Goal: Information Seeking & Learning: Learn about a topic

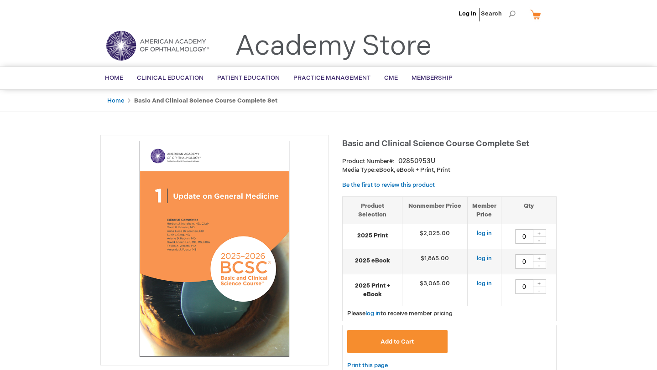
scroll to position [30, 0]
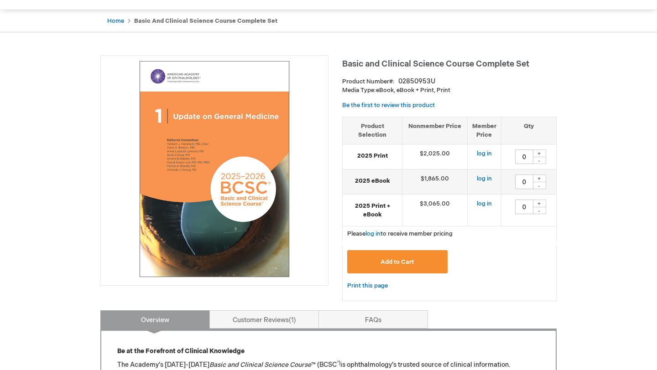
scroll to position [26, 0]
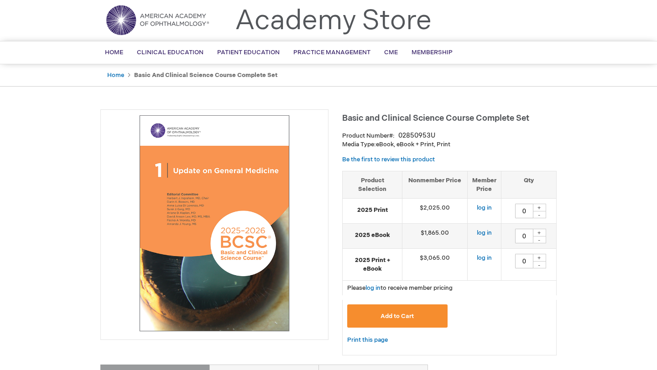
click at [430, 119] on span "Basic and Clinical Science Course Complete Set" at bounding box center [435, 119] width 187 height 10
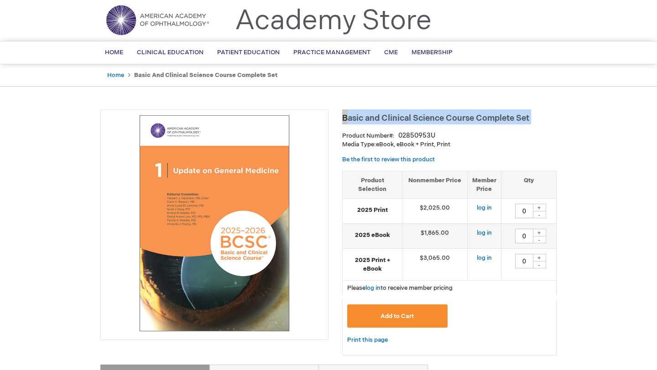
copy div "Basic and Clinical Science Course Complete Set"
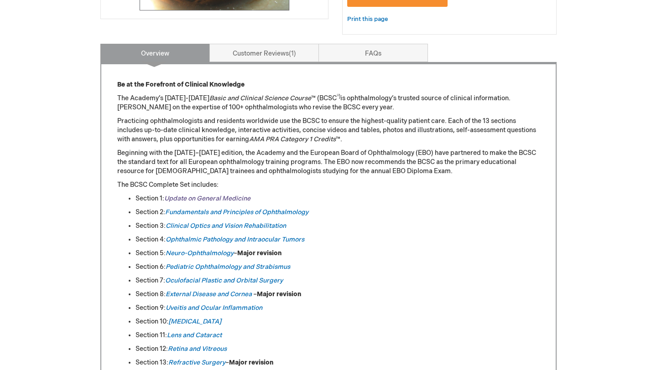
scroll to position [335, 0]
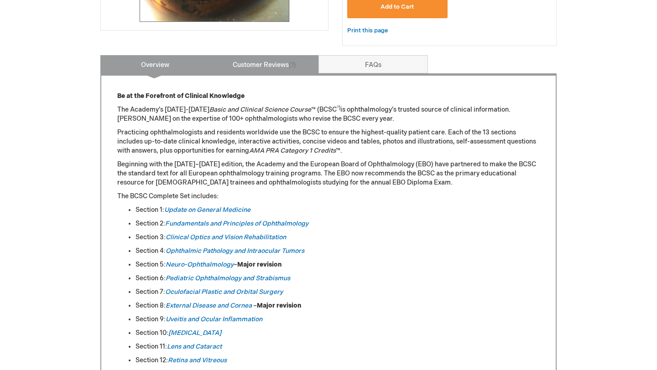
click at [216, 68] on link "Customer Reviews 1" at bounding box center [263, 64] width 109 height 18
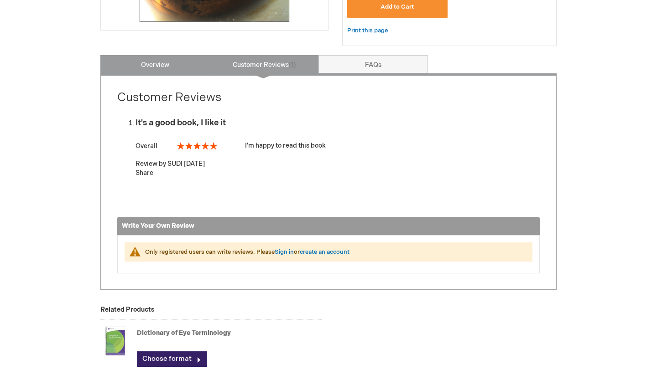
click at [179, 64] on link "Overview" at bounding box center [154, 64] width 109 height 18
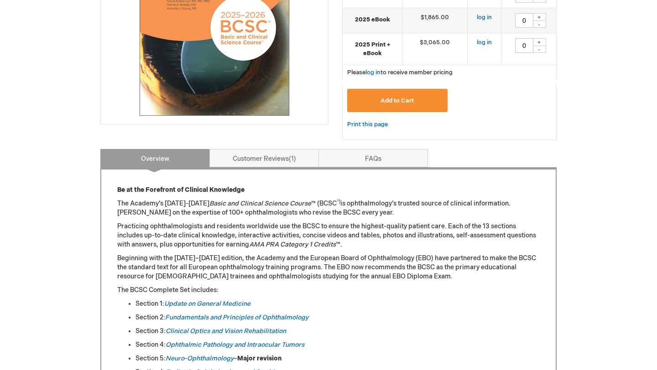
scroll to position [0, 0]
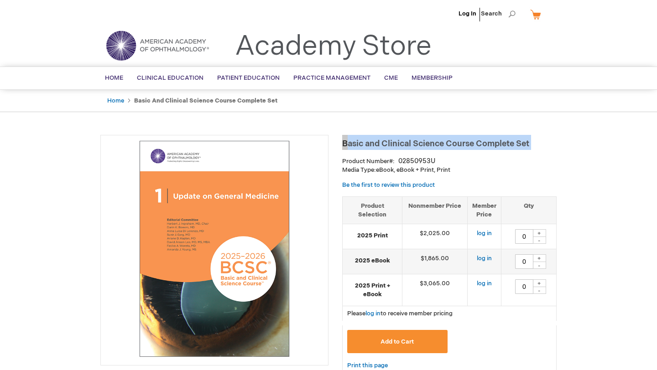
click at [375, 145] on span "Basic and Clinical Science Course Complete Set" at bounding box center [435, 144] width 187 height 10
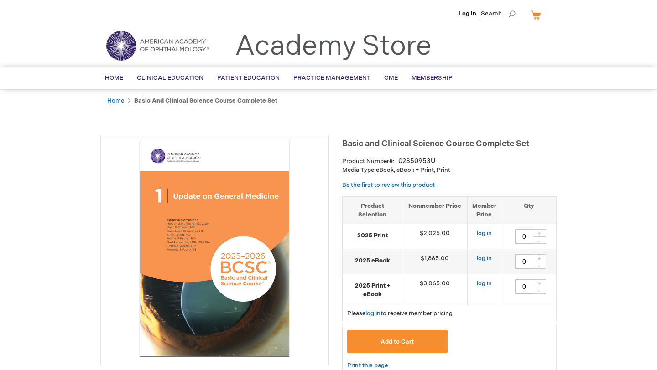
click at [375, 145] on span "Basic and Clinical Science Course Complete Set" at bounding box center [435, 144] width 187 height 10
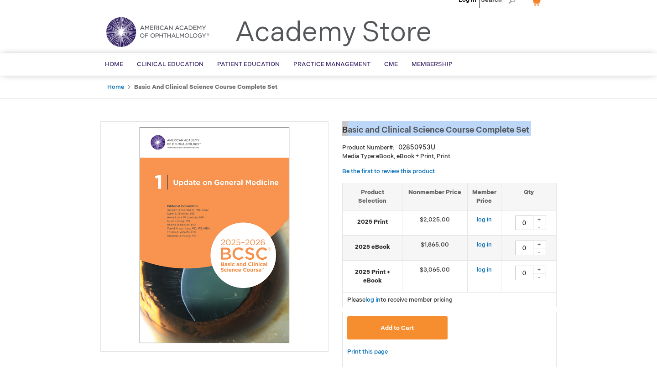
scroll to position [16, 0]
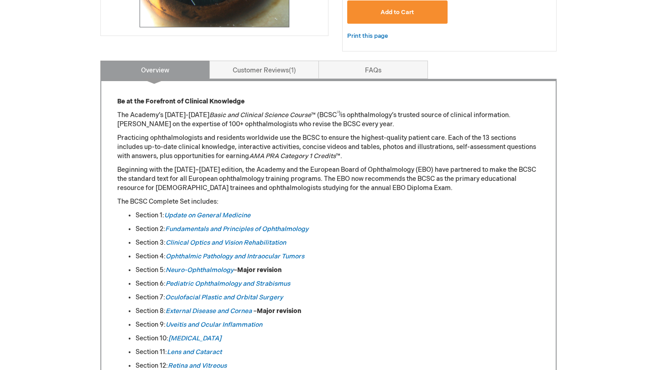
scroll to position [225, 0]
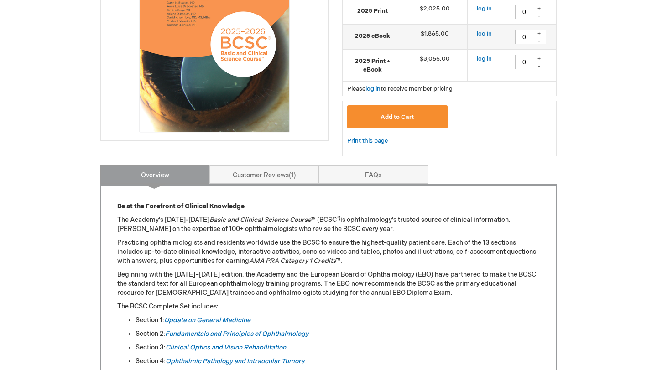
click at [177, 93] on img at bounding box center [214, 24] width 218 height 218
click at [168, 216] on p "The Academy’s [DATE]-[DATE] Basic and Clinical Science Course ™ (BCSC ®) is oph…" at bounding box center [328, 225] width 422 height 18
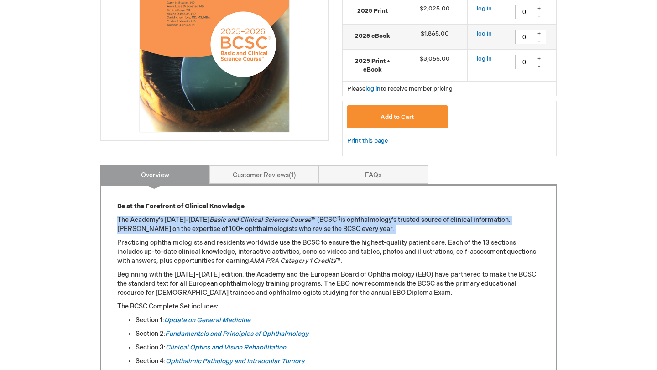
click at [168, 216] on p "The Academy’s [DATE]-[DATE] Basic and Clinical Science Course ™ (BCSC ®) is oph…" at bounding box center [328, 225] width 422 height 18
click at [168, 224] on p "The Academy’s [DATE]-[DATE] Basic and Clinical Science Course ™ (BCSC ®) is oph…" at bounding box center [328, 225] width 422 height 18
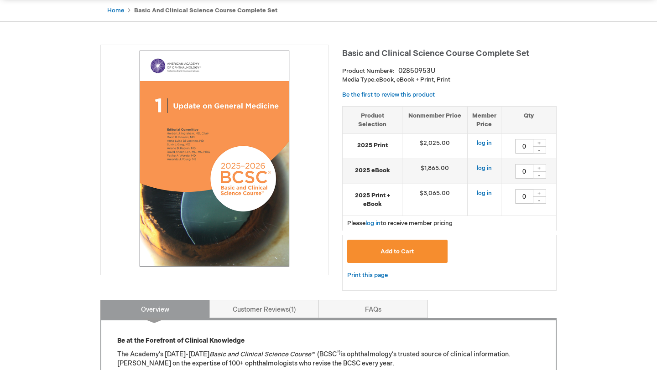
scroll to position [0, 0]
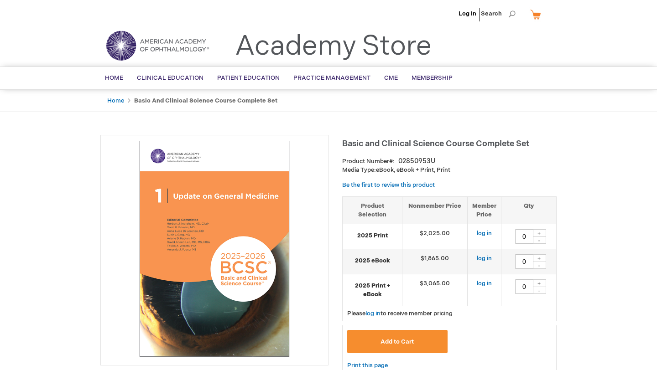
click at [404, 143] on span "Basic and Clinical Science Course Complete Set" at bounding box center [435, 144] width 187 height 10
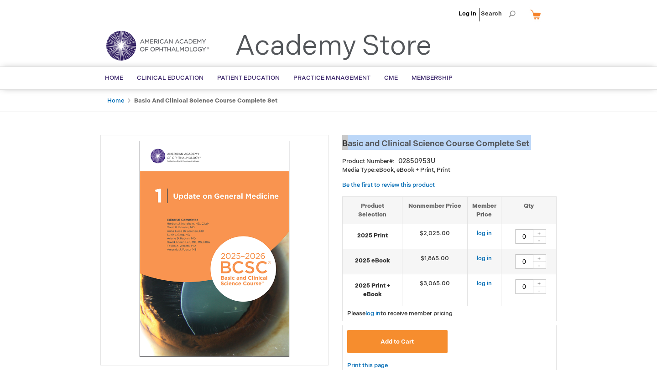
click at [404, 143] on span "Basic and Clinical Science Course Complete Set" at bounding box center [435, 144] width 187 height 10
copy div "Basic and Clinical Science Course Complete Set"
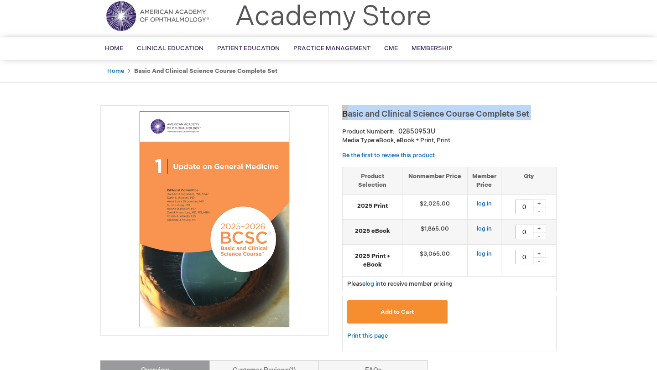
scroll to position [35, 0]
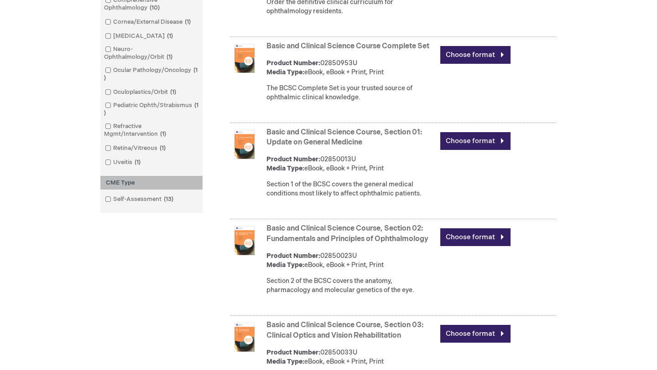
scroll to position [363, 0]
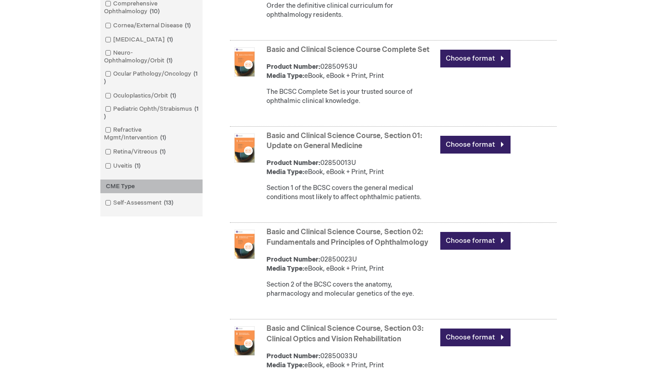
click at [343, 54] on link "Basic and Clinical Science Course Complete Set" at bounding box center [347, 50] width 163 height 9
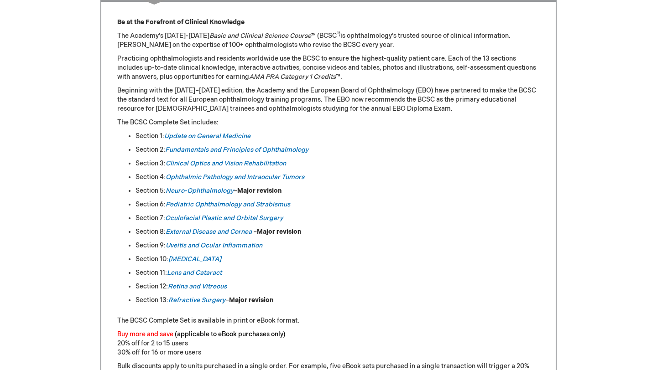
scroll to position [412, 0]
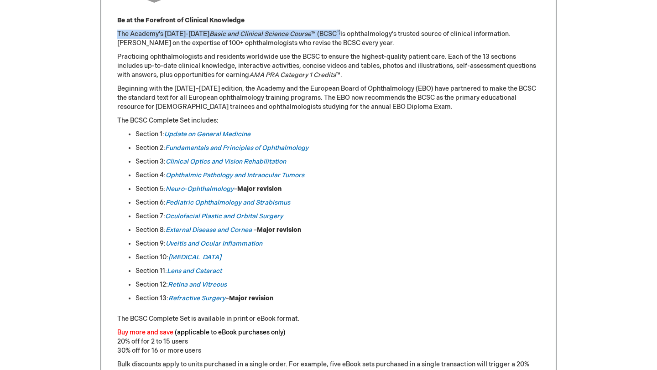
drag, startPoint x: 118, startPoint y: 35, endPoint x: 332, endPoint y: 34, distance: 214.4
click at [332, 34] on p "The Academy’s [DATE]-[DATE] Basic and Clinical Science Course ™ (BCSC ®) is oph…" at bounding box center [328, 39] width 422 height 18
copy p "The Academy’s [DATE]-[DATE] Basic and Clinical Science Course ™ (BCSC ®)"
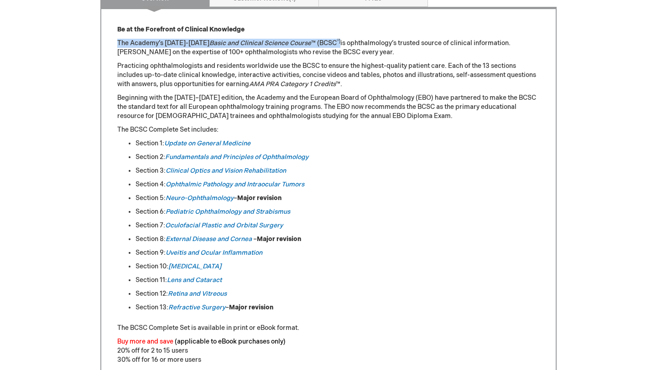
scroll to position [402, 0]
copy p "The Academy’s [DATE]-[DATE] Basic and Clinical Science Course ™ (BCSC ®)"
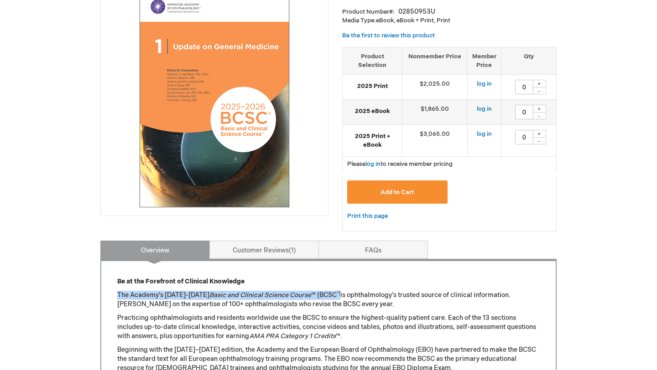
scroll to position [130, 0]
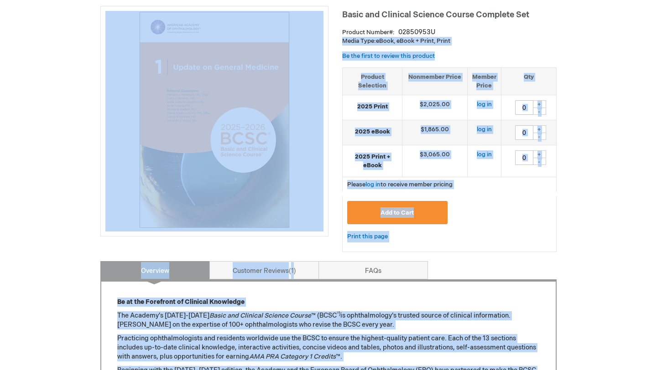
drag, startPoint x: 448, startPoint y: 31, endPoint x: 334, endPoint y: 41, distance: 113.6
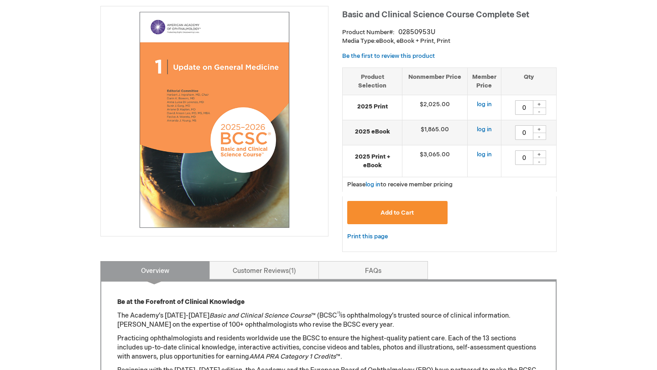
click at [343, 37] on p "Media Type: eBook, eBook + Print, Print" at bounding box center [449, 41] width 214 height 9
drag, startPoint x: 341, startPoint y: 33, endPoint x: 441, endPoint y: 42, distance: 99.9
click at [441, 42] on p "Media Type: eBook, eBook + Print, Print" at bounding box center [449, 41] width 214 height 9
drag, startPoint x: 452, startPoint y: 45, endPoint x: 341, endPoint y: 33, distance: 111.0
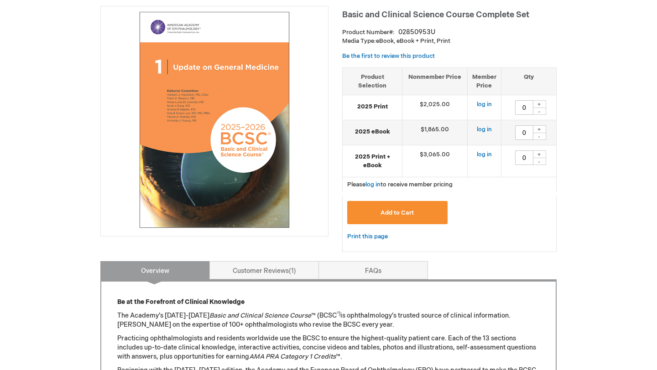
drag, startPoint x: 342, startPoint y: 31, endPoint x: 430, endPoint y: 37, distance: 88.7
click at [430, 37] on p "Media Type: eBook, eBook + Print, Print" at bounding box center [449, 41] width 214 height 9
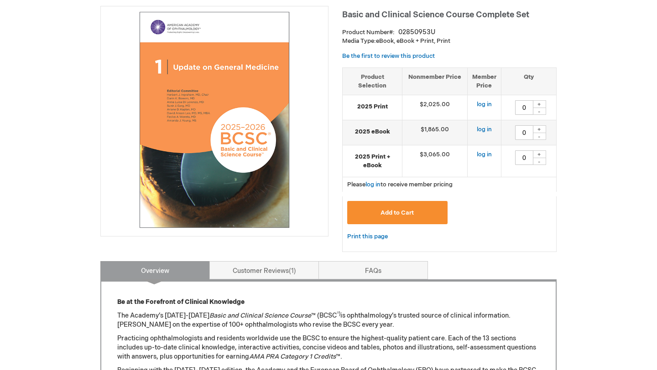
drag, startPoint x: 452, startPoint y: 42, endPoint x: 343, endPoint y: 33, distance: 109.8
click at [343, 33] on div "Basic and Clinical Science Course Complete Set Product Number 02850953U Media T…" at bounding box center [449, 133] width 214 height 255
copy div "Product Number 02850953U Media Type: eBook, eBook + Print, Print"
